Goal: Subscribe to service/newsletter

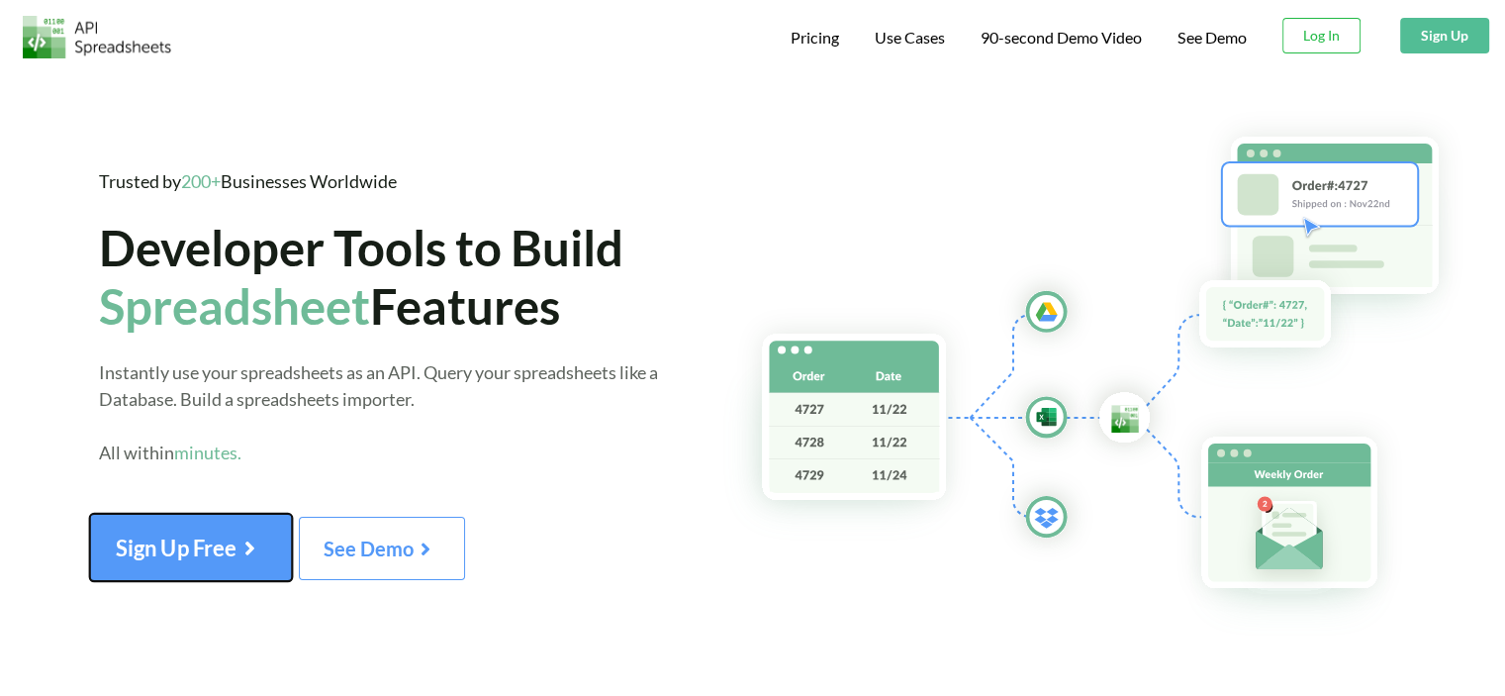
click at [199, 546] on span "Sign Up Free" at bounding box center [191, 547] width 150 height 26
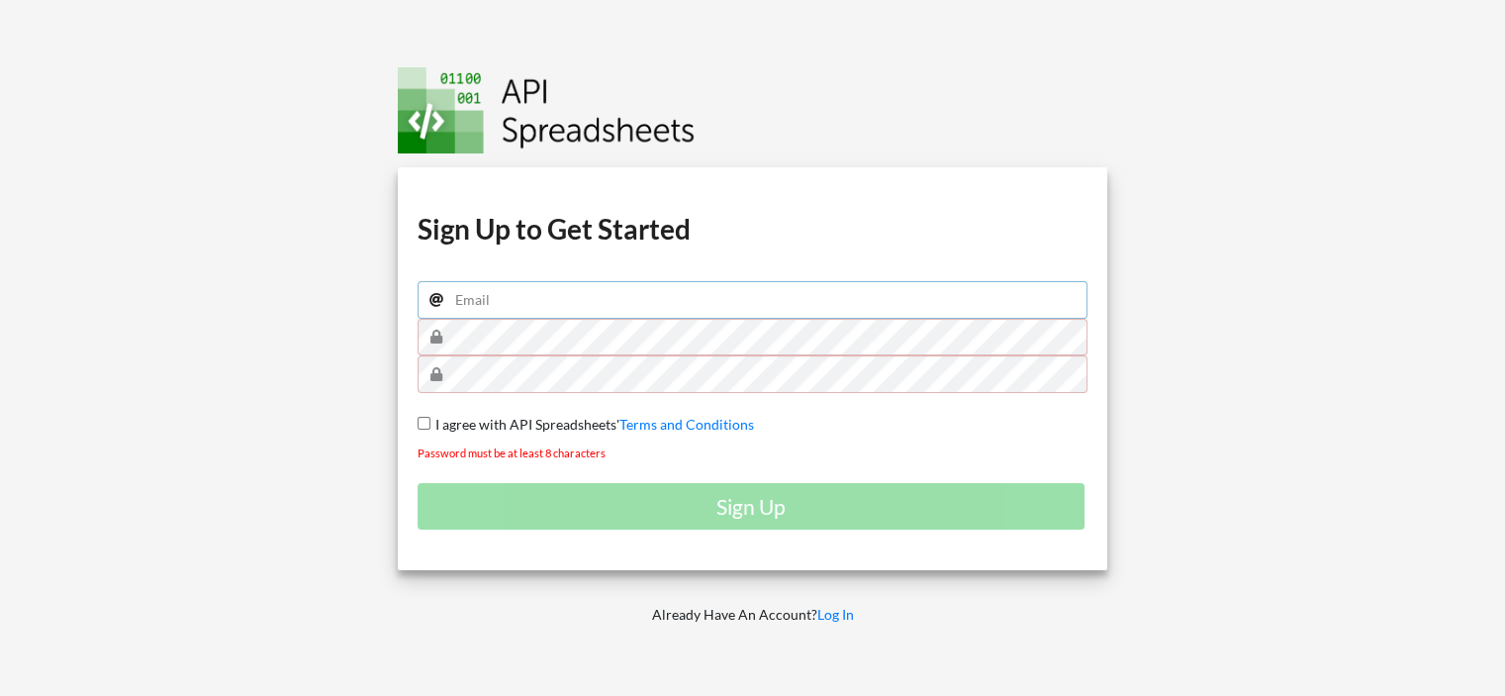
click at [515, 303] on input "email" at bounding box center [753, 300] width 671 height 38
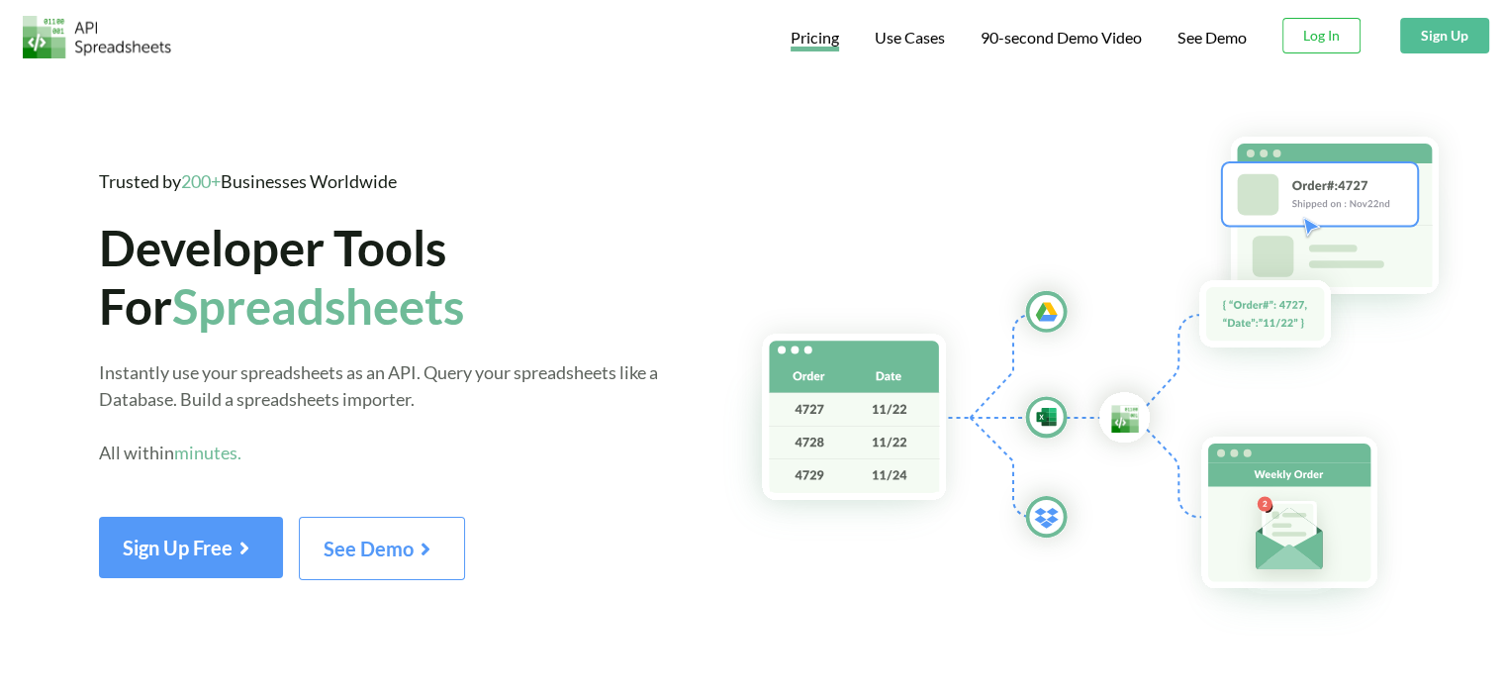
click at [806, 31] on span "Pricing" at bounding box center [815, 40] width 48 height 24
